Goal: Information Seeking & Learning: Learn about a topic

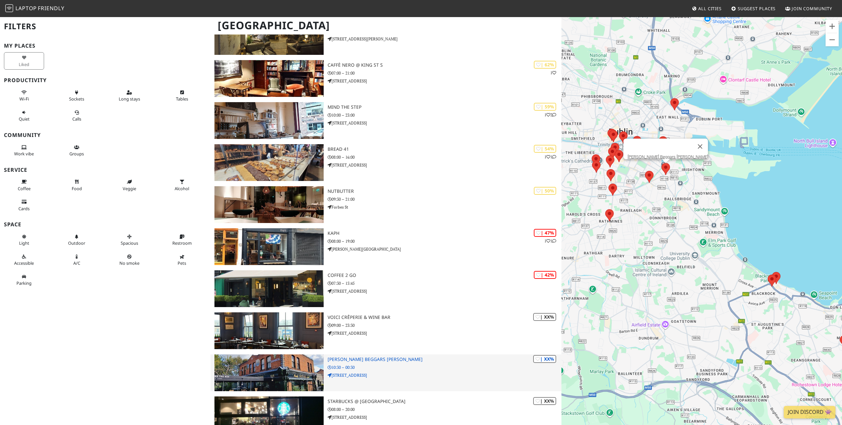
scroll to position [408, 0]
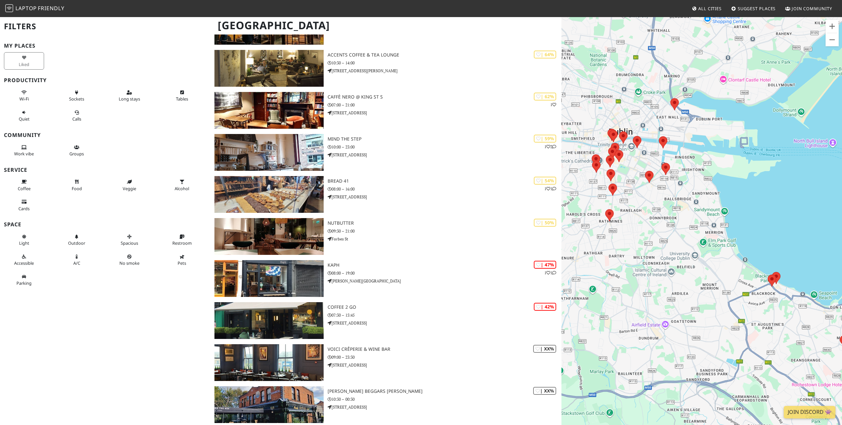
click at [681, 237] on div "To navigate, press the arrow keys." at bounding box center [701, 228] width 280 height 425
drag, startPoint x: 681, startPoint y: 237, endPoint x: 678, endPoint y: 237, distance: 3.6
click at [681, 237] on div "To navigate, press the arrow keys." at bounding box center [701, 228] width 280 height 425
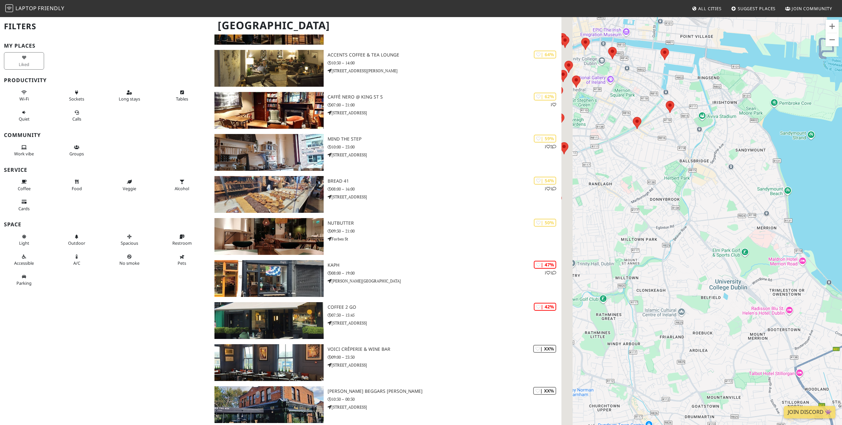
drag, startPoint x: 662, startPoint y: 235, endPoint x: 700, endPoint y: 234, distance: 37.8
click at [700, 234] on div "To navigate, press the arrow keys." at bounding box center [701, 228] width 280 height 425
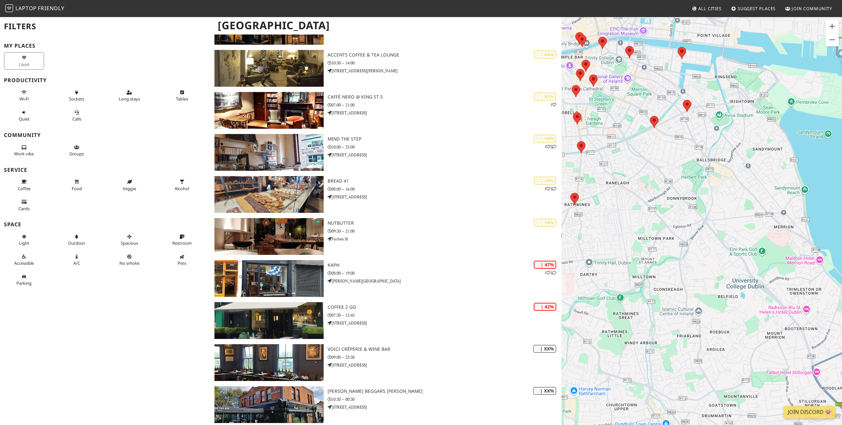
click at [700, 234] on div "To navigate, press the arrow keys." at bounding box center [701, 228] width 280 height 425
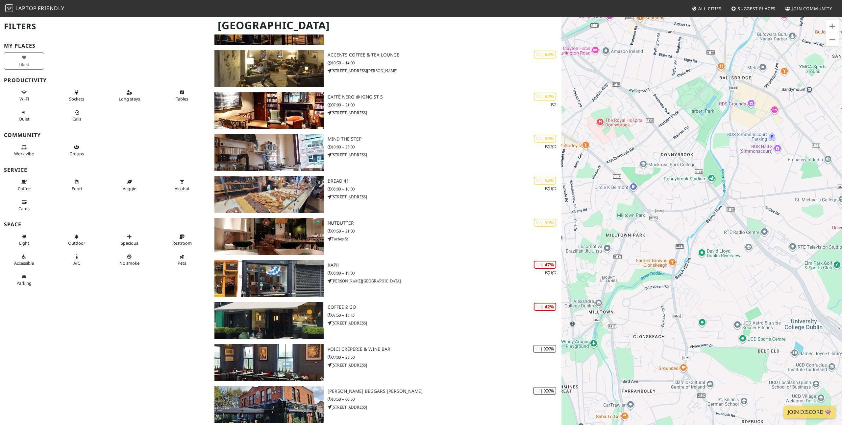
drag, startPoint x: 720, startPoint y: 227, endPoint x: 725, endPoint y: 221, distance: 7.2
click at [722, 222] on div "To navigate, press the arrow keys." at bounding box center [701, 228] width 280 height 425
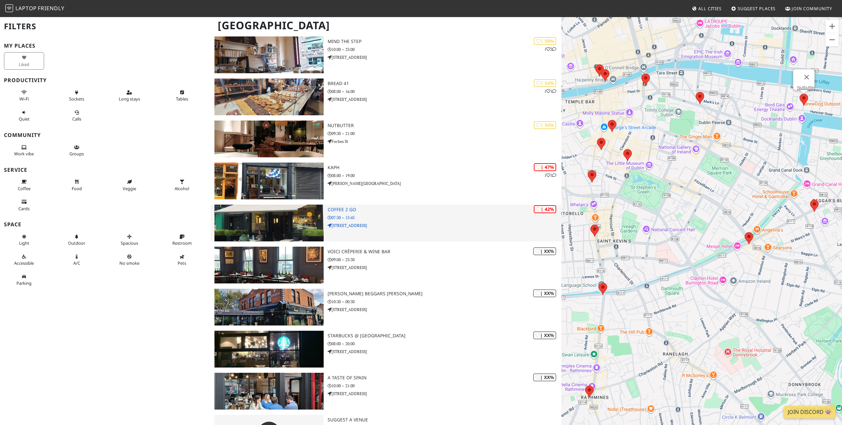
scroll to position [537, 0]
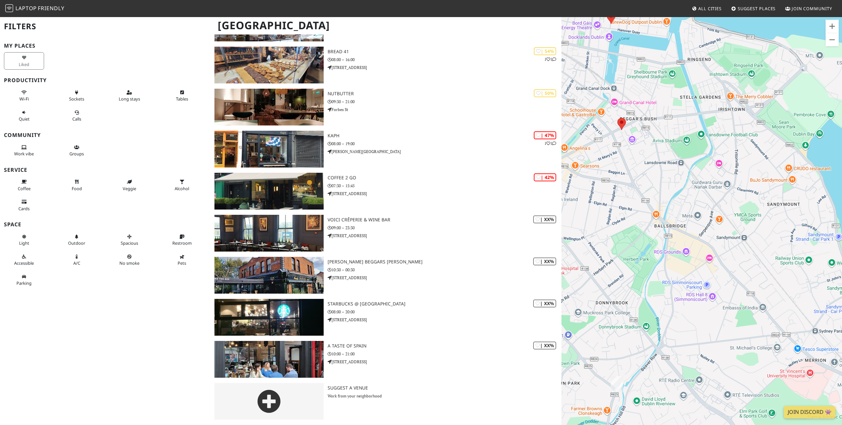
drag, startPoint x: 698, startPoint y: 293, endPoint x: 482, endPoint y: 210, distance: 231.2
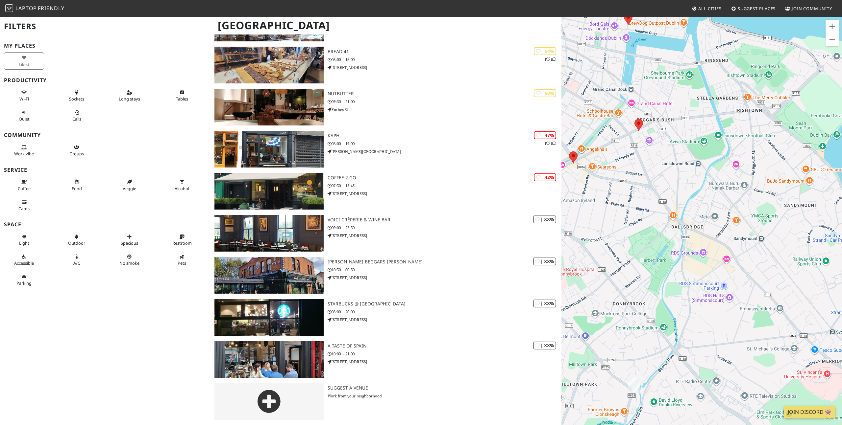
drag, startPoint x: 646, startPoint y: 195, endPoint x: 667, endPoint y: 196, distance: 20.4
click at [667, 196] on div "To navigate, press the arrow keys." at bounding box center [701, 228] width 280 height 425
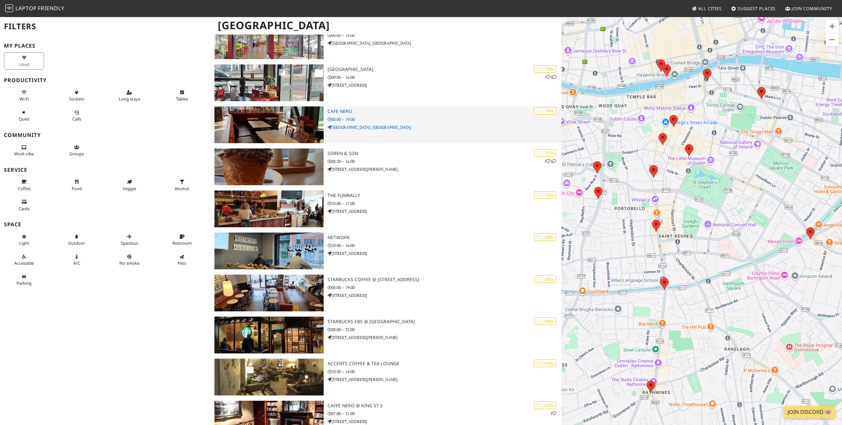
scroll to position [98, 0]
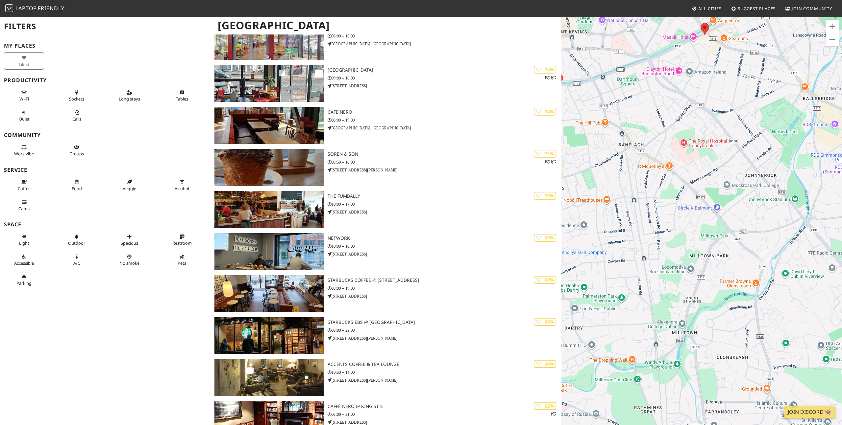
drag, startPoint x: 730, startPoint y: 284, endPoint x: 620, endPoint y: 172, distance: 157.6
click at [620, 172] on div "To navigate, press the arrow keys." at bounding box center [701, 228] width 280 height 425
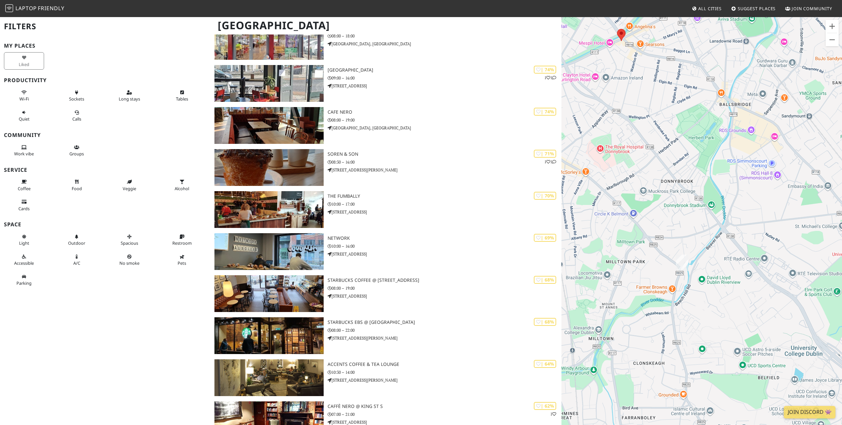
drag, startPoint x: 703, startPoint y: 230, endPoint x: 624, endPoint y: 246, distance: 80.7
click at [624, 245] on div "To navigate, press the arrow keys." at bounding box center [701, 228] width 280 height 425
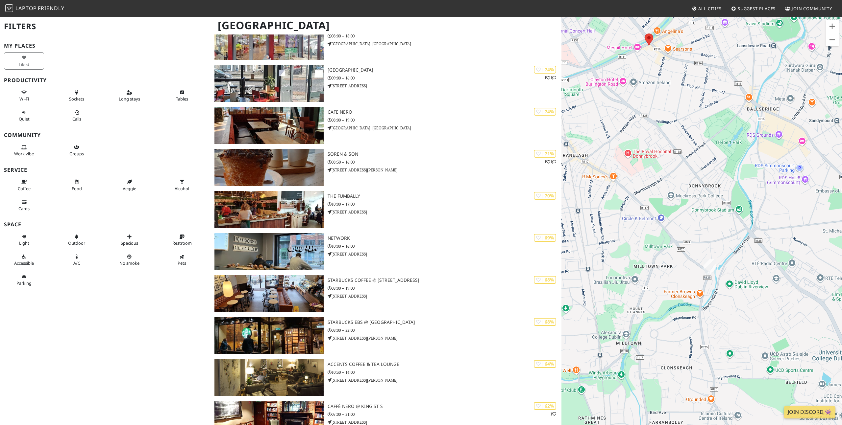
drag, startPoint x: 644, startPoint y: 228, endPoint x: 670, endPoint y: 233, distance: 26.1
click at [670, 233] on div "To navigate, press the arrow keys." at bounding box center [701, 228] width 280 height 425
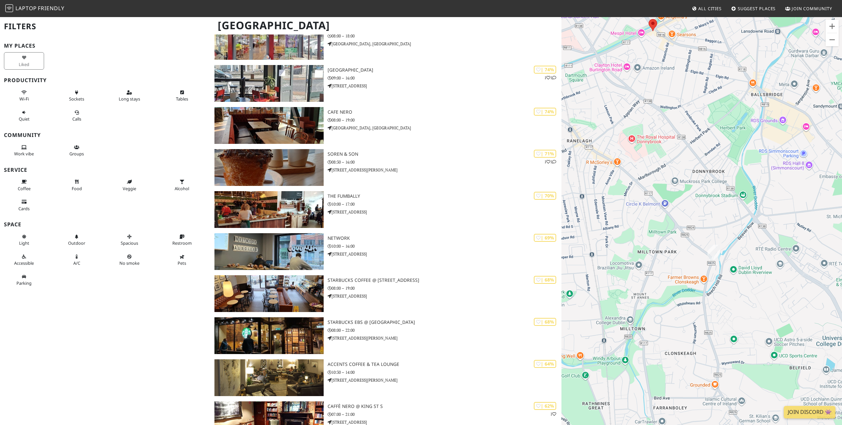
drag, startPoint x: 674, startPoint y: 212, endPoint x: 678, endPoint y: 166, distance: 46.5
click at [678, 166] on div "To navigate, press the arrow keys." at bounding box center [701, 228] width 280 height 425
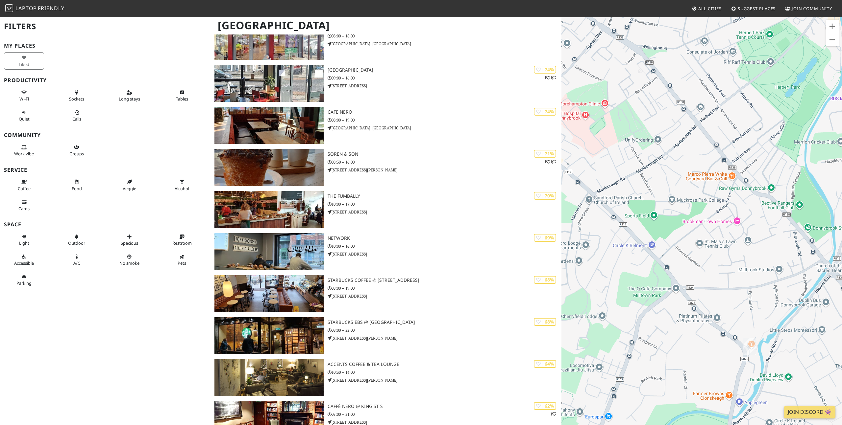
click at [708, 286] on div "To navigate, press the arrow keys." at bounding box center [701, 228] width 280 height 425
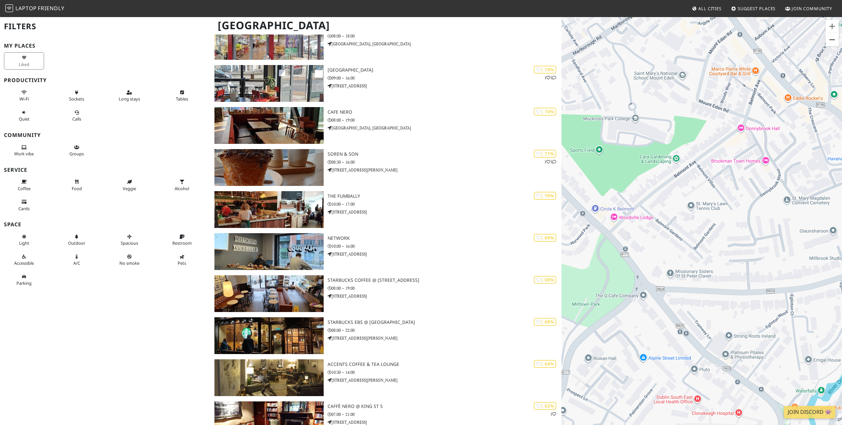
click at [829, 39] on button "Zoom out" at bounding box center [831, 39] width 13 height 13
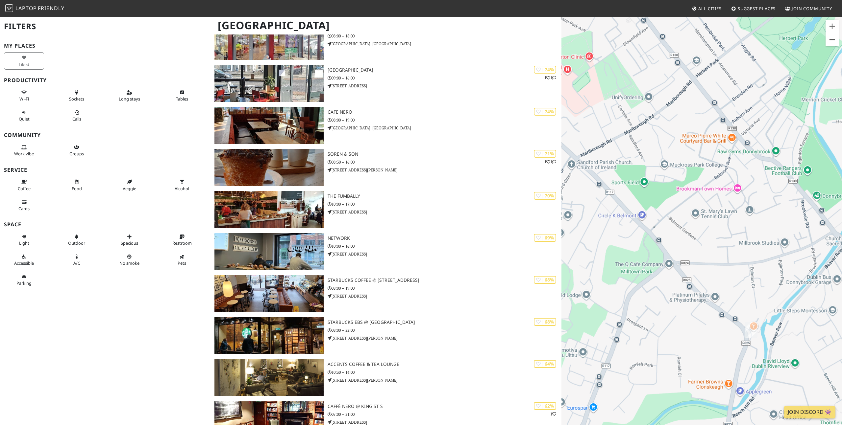
click at [829, 39] on button "Zoom out" at bounding box center [831, 39] width 13 height 13
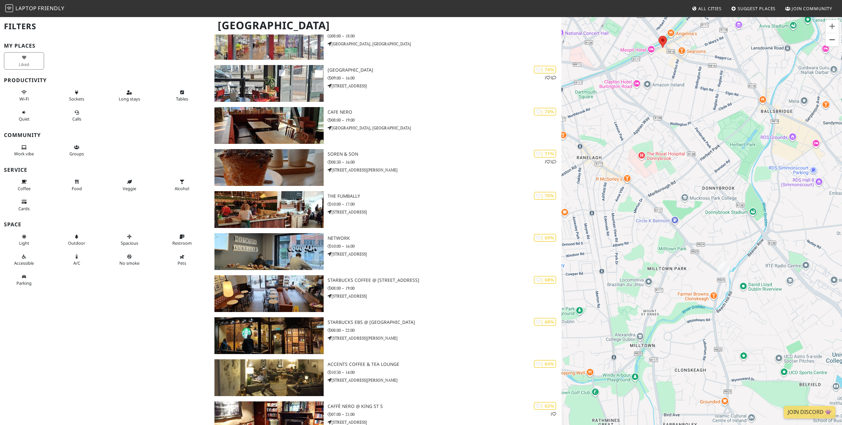
click at [829, 39] on button "Zoom out" at bounding box center [831, 39] width 13 height 13
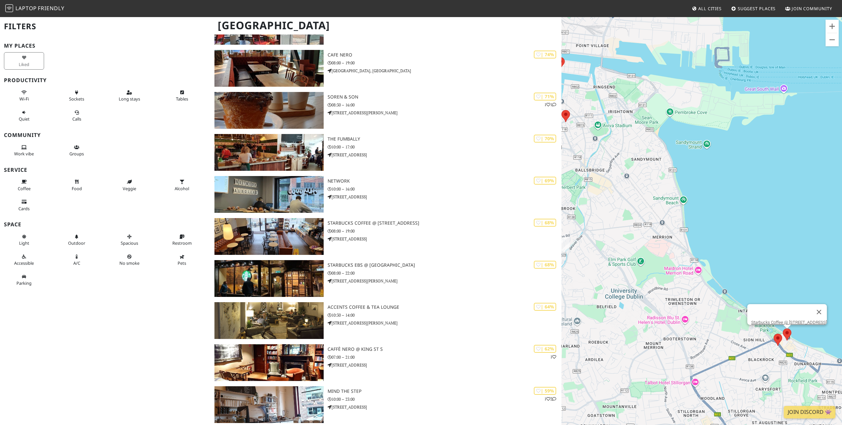
scroll to position [160, 0]
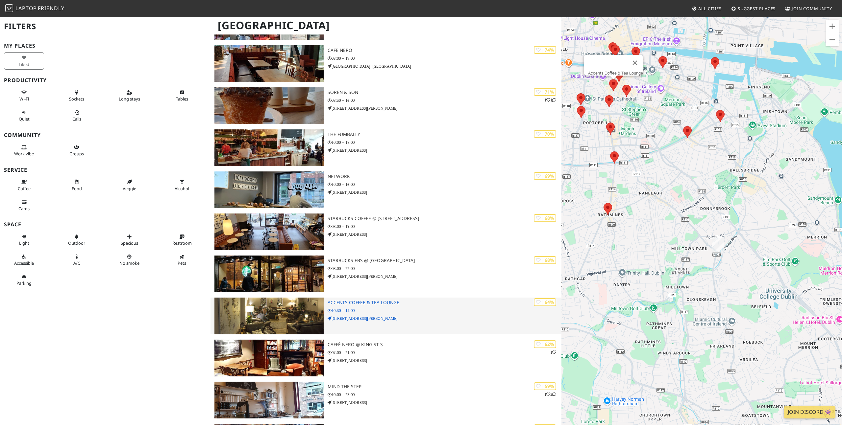
click at [501, 324] on div "| 64% Accents Coffee & Tea Lounge 10:30 – 14:00 23 Stephen Street Lower" at bounding box center [444, 316] width 234 height 37
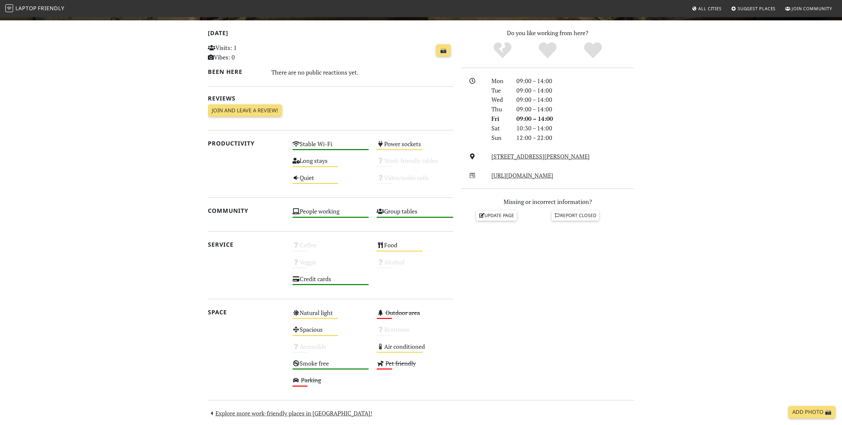
scroll to position [139, 0]
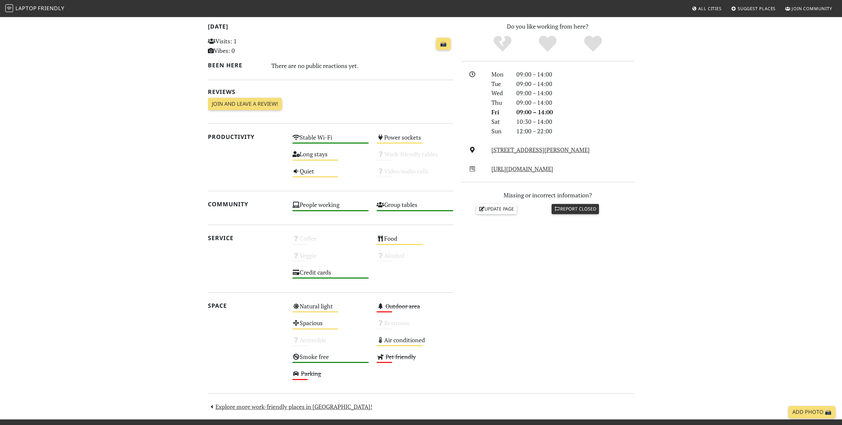
click at [571, 211] on link "Report closed" at bounding box center [574, 209] width 47 height 10
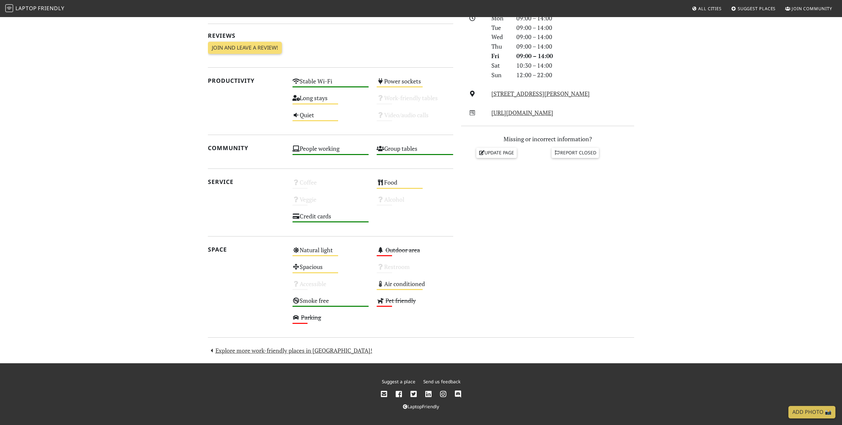
scroll to position [0, 0]
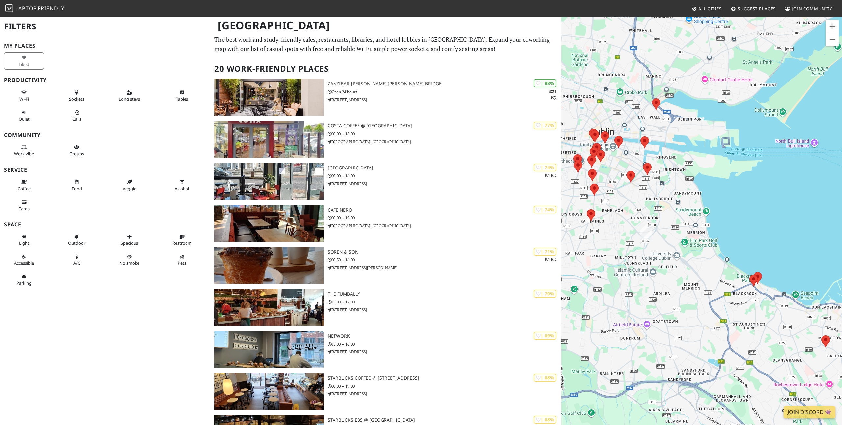
click at [43, 9] on span "Friendly" at bounding box center [51, 8] width 26 height 7
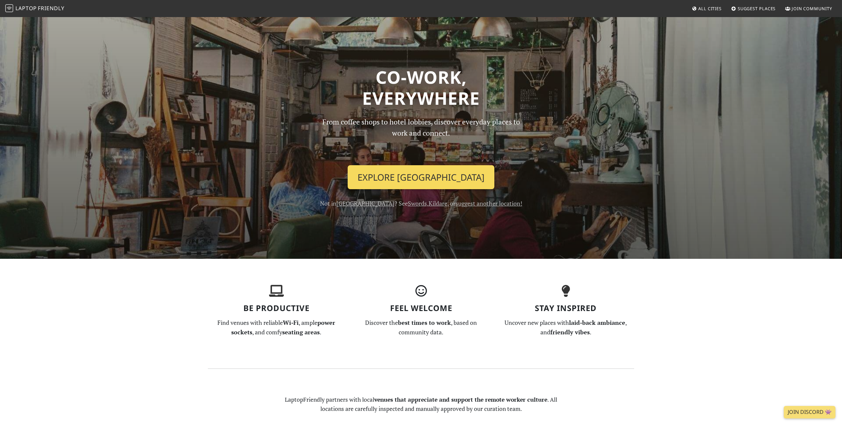
click at [433, 179] on link "Explore [GEOGRAPHIC_DATA]" at bounding box center [420, 177] width 147 height 24
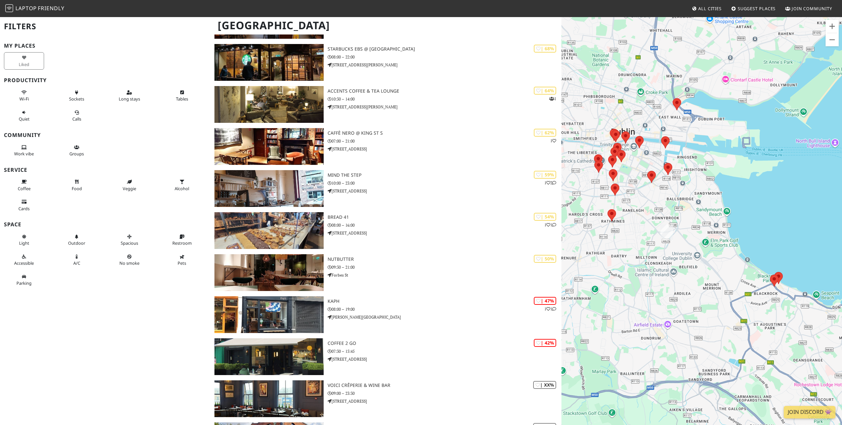
scroll to position [371, 0]
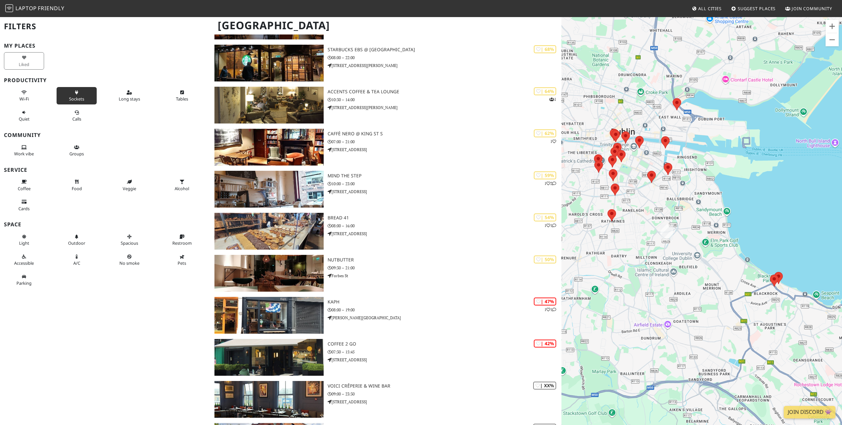
click at [86, 96] on button "Sockets" at bounding box center [77, 95] width 40 height 17
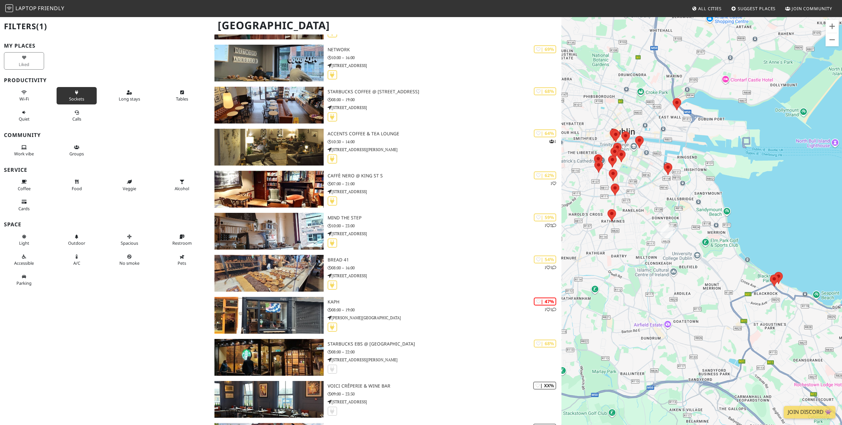
click at [89, 98] on button "Sockets" at bounding box center [77, 95] width 40 height 17
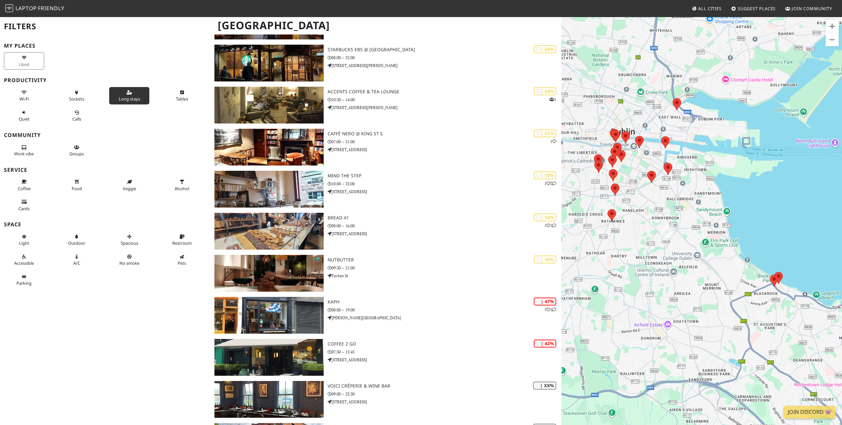
click at [122, 95] on button "Long stays" at bounding box center [129, 95] width 40 height 17
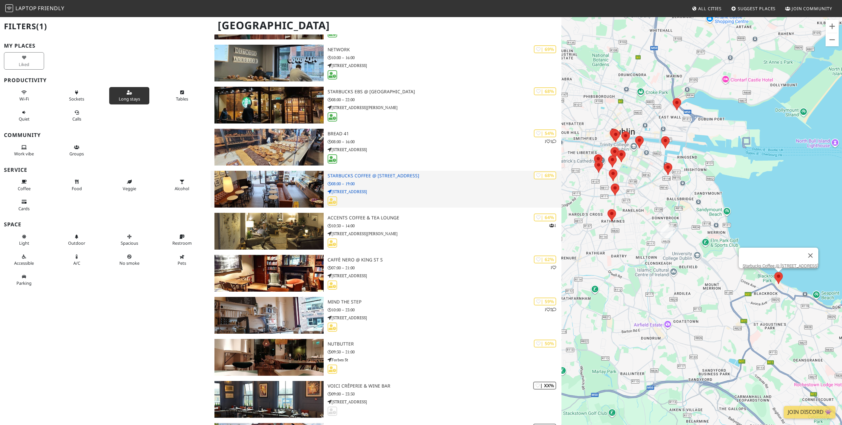
scroll to position [261, 0]
